Goal: Submit feedback/report problem

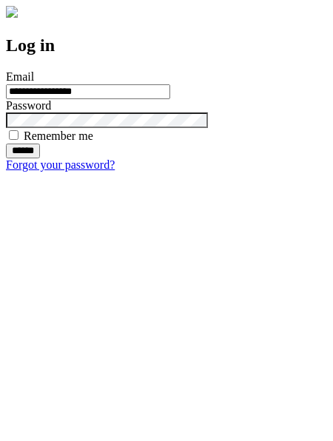
type input "**********"
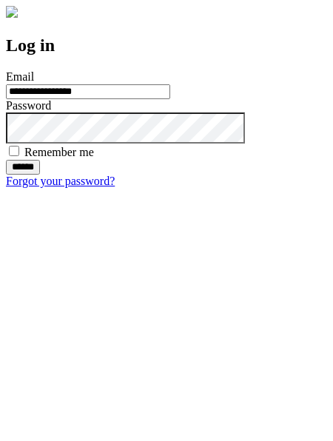
click at [40, 175] on input "******" at bounding box center [23, 167] width 34 height 15
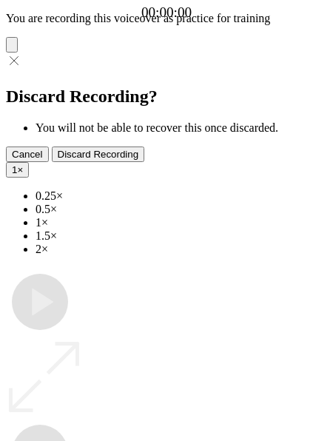
type input "**********"
